Goal: Task Accomplishment & Management: Manage account settings

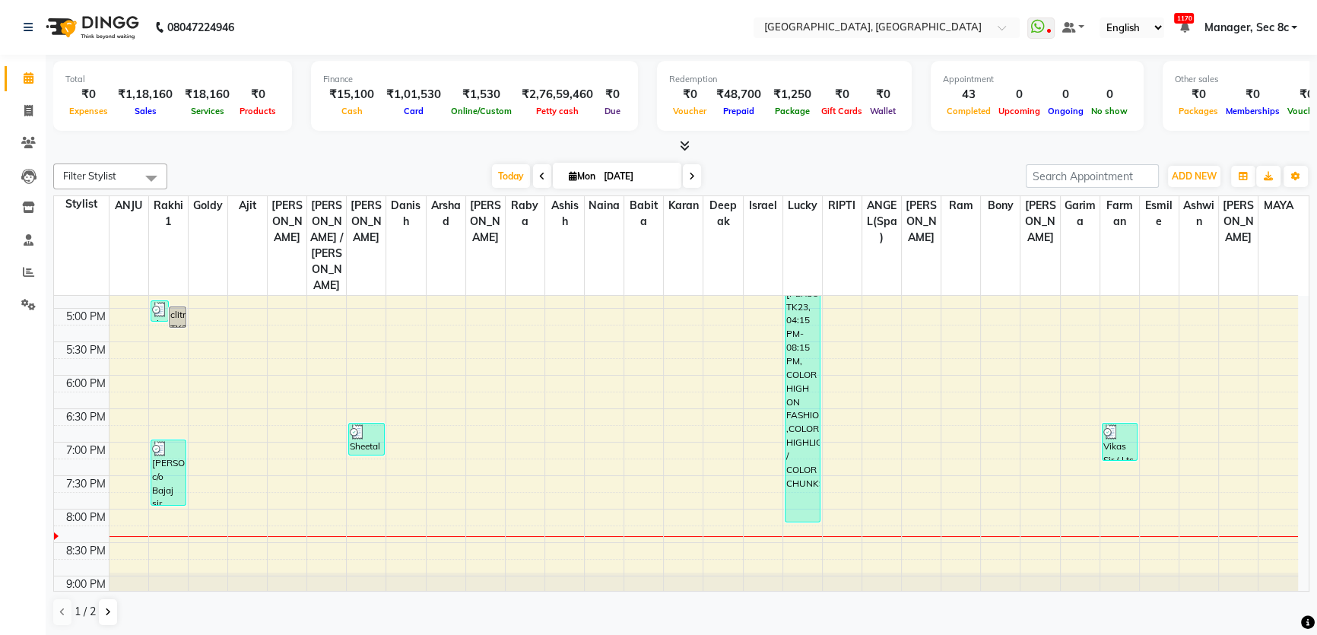
click at [2, 111] on li "Invoice" at bounding box center [23, 111] width 46 height 33
click at [24, 113] on icon at bounding box center [28, 110] width 8 height 11
select select "4281"
select select "service"
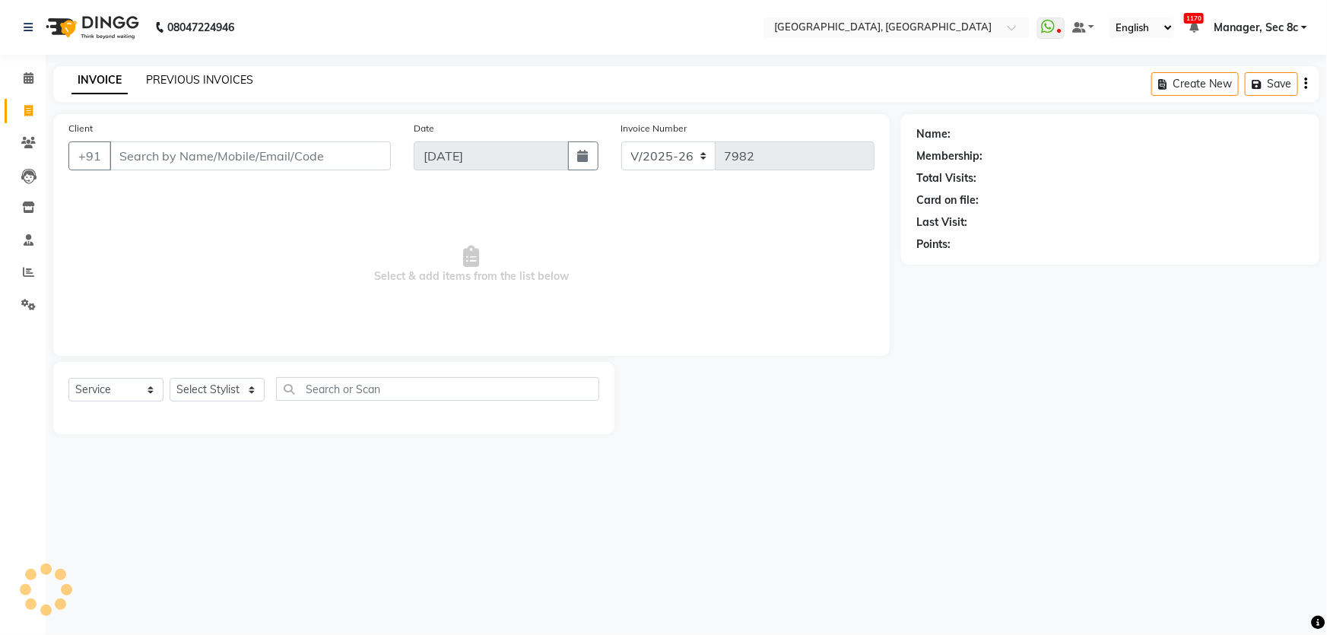
click at [233, 73] on link "PREVIOUS INVOICES" at bounding box center [199, 80] width 107 height 14
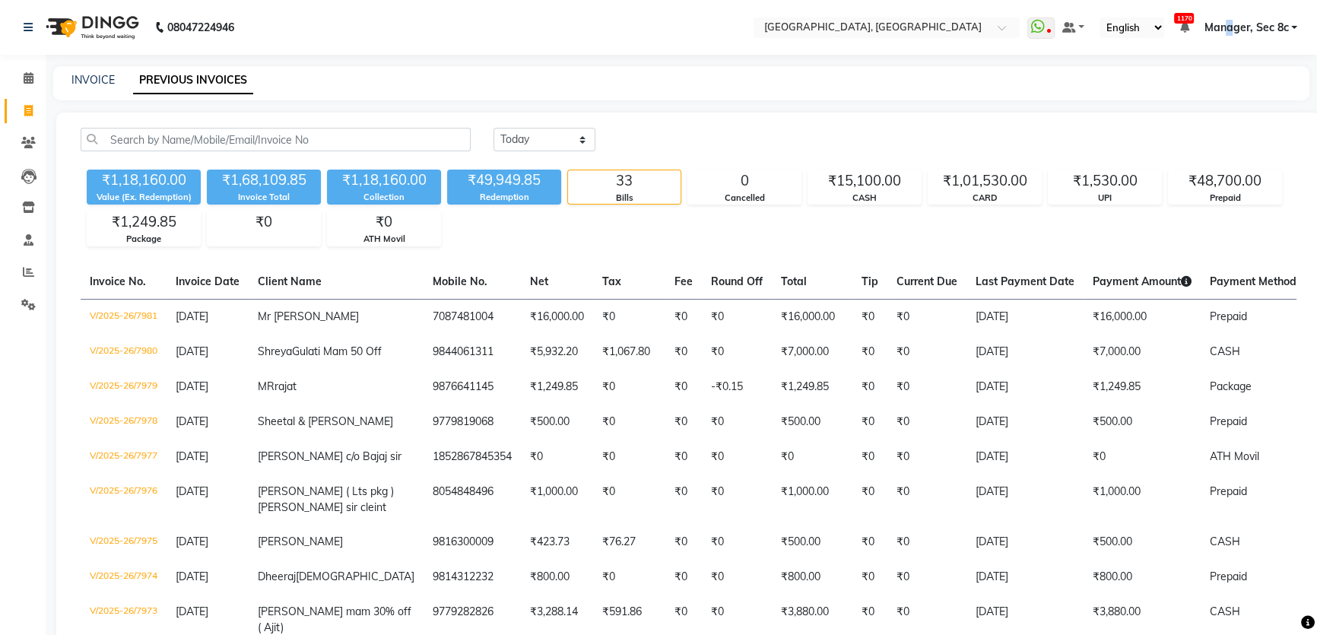
click at [1231, 33] on span "Manager, Sec 8c" at bounding box center [1245, 28] width 84 height 16
click at [1230, 100] on link "Sign out" at bounding box center [1219, 105] width 139 height 24
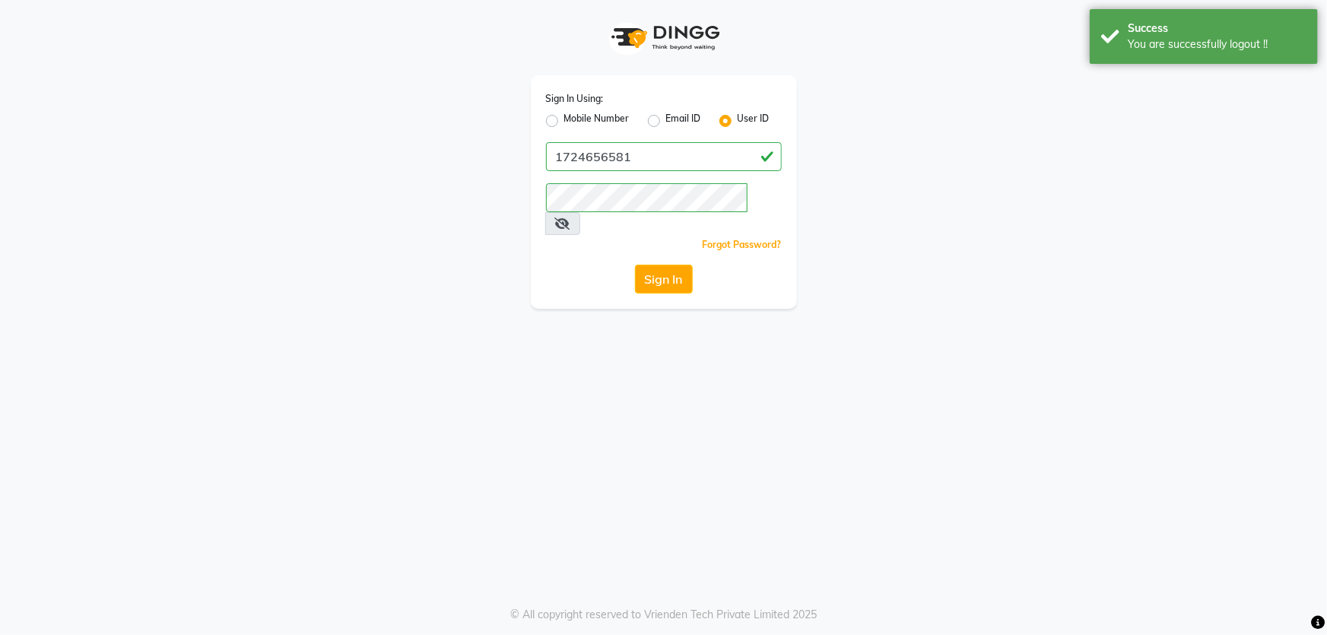
click at [618, 122] on label "Mobile Number" at bounding box center [596, 121] width 65 height 18
click at [574, 122] on input "Mobile Number" at bounding box center [569, 117] width 10 height 10
radio input "true"
radio input "false"
drag, startPoint x: 625, startPoint y: 159, endPoint x: 647, endPoint y: 182, distance: 31.7
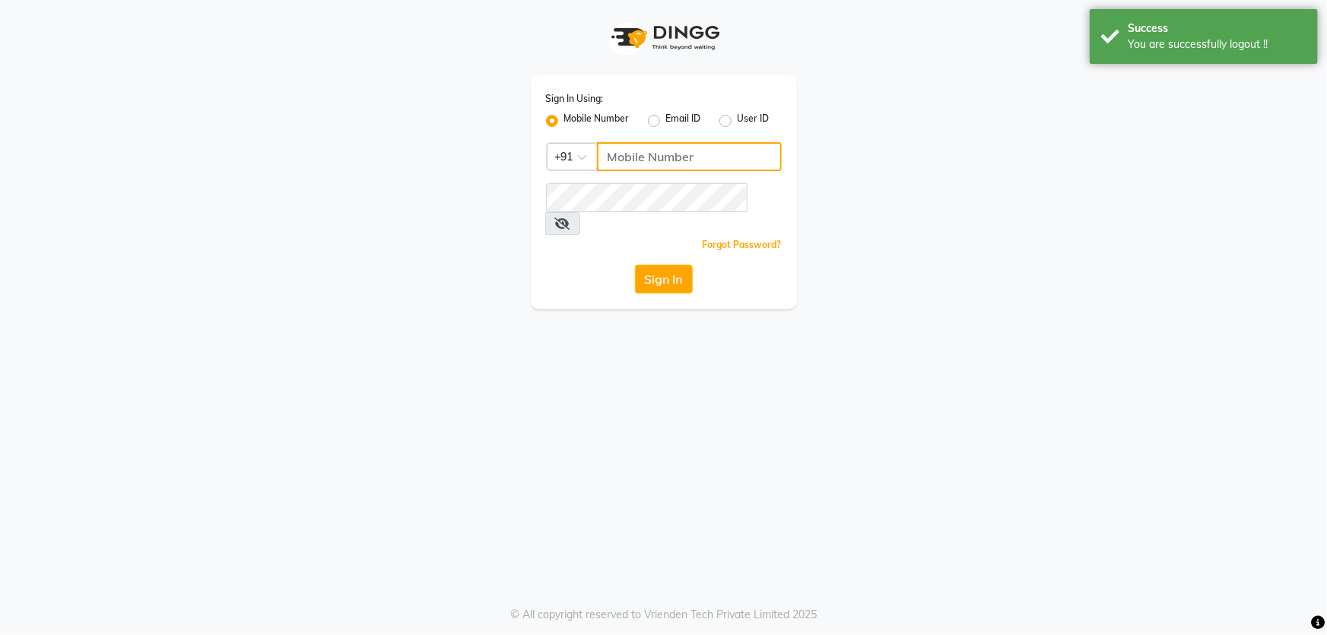
click at [625, 159] on input "Username" at bounding box center [689, 156] width 185 height 29
type input "6239163922"
click at [668, 265] on button "Sign In" at bounding box center [664, 279] width 58 height 29
